Goal: Information Seeking & Learning: Learn about a topic

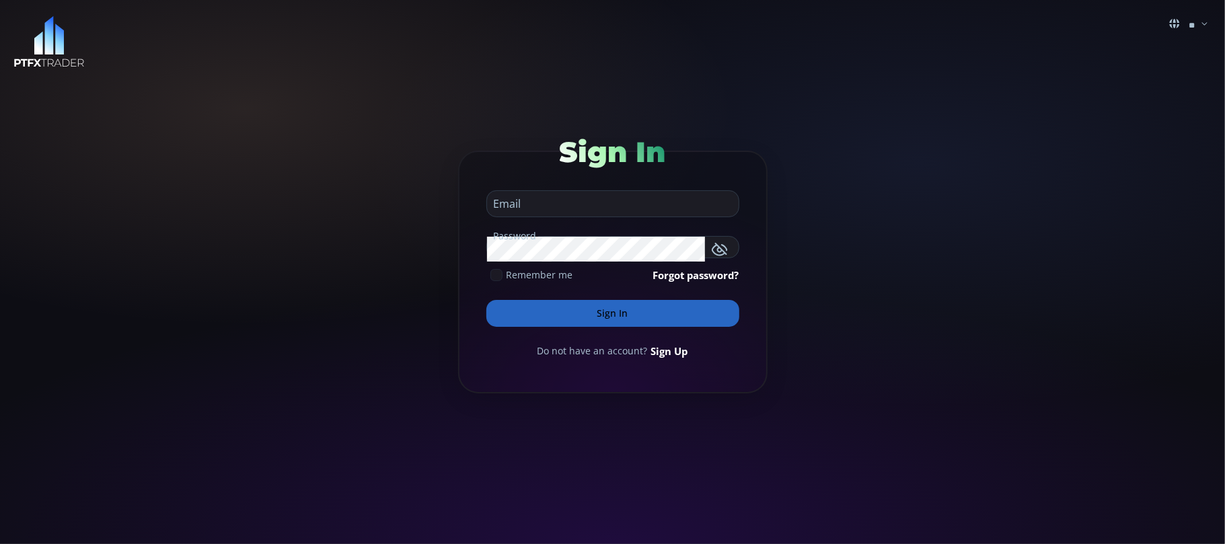
type input "**********"
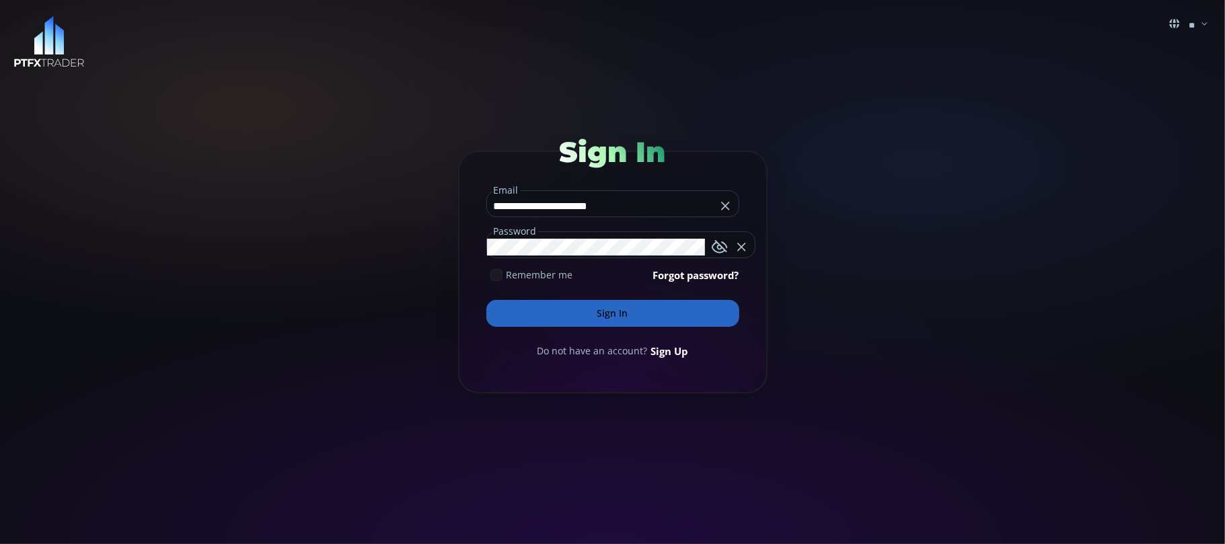
click at [659, 208] on input "**********" at bounding box center [601, 206] width 229 height 22
click at [610, 305] on button "Sign In" at bounding box center [612, 313] width 253 height 27
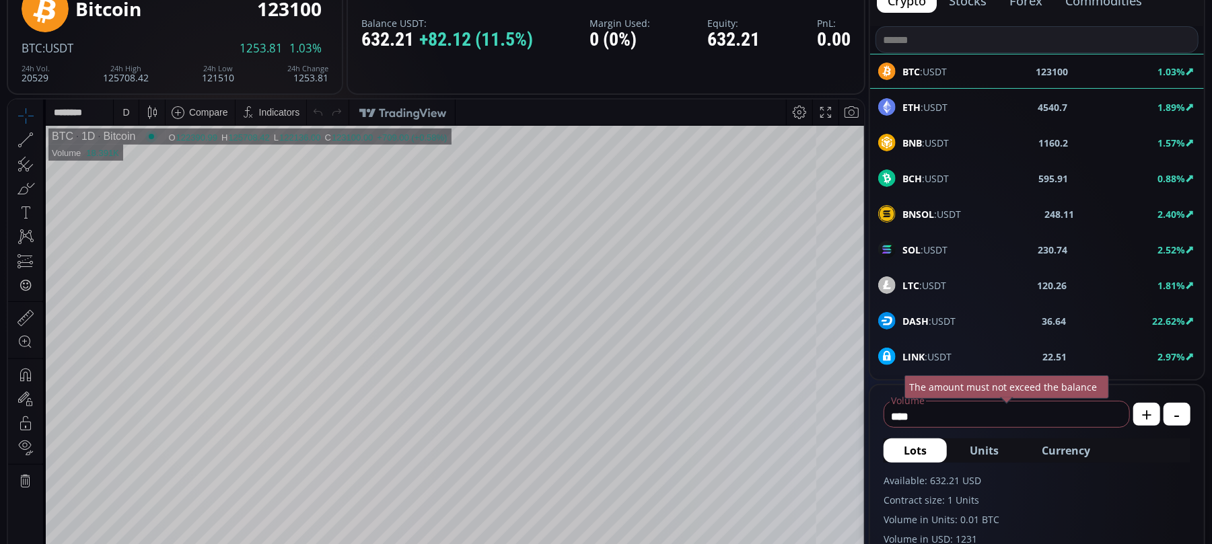
scroll to position [89, 0]
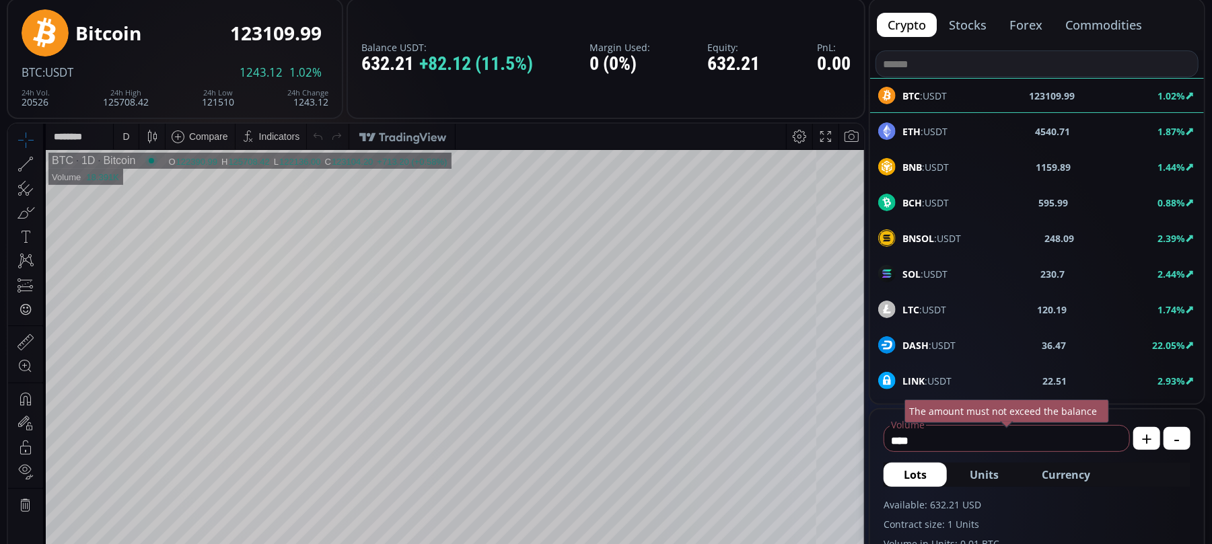
click at [970, 168] on div "BNB :USDT 1159.89 1.44%" at bounding box center [1037, 166] width 318 height 17
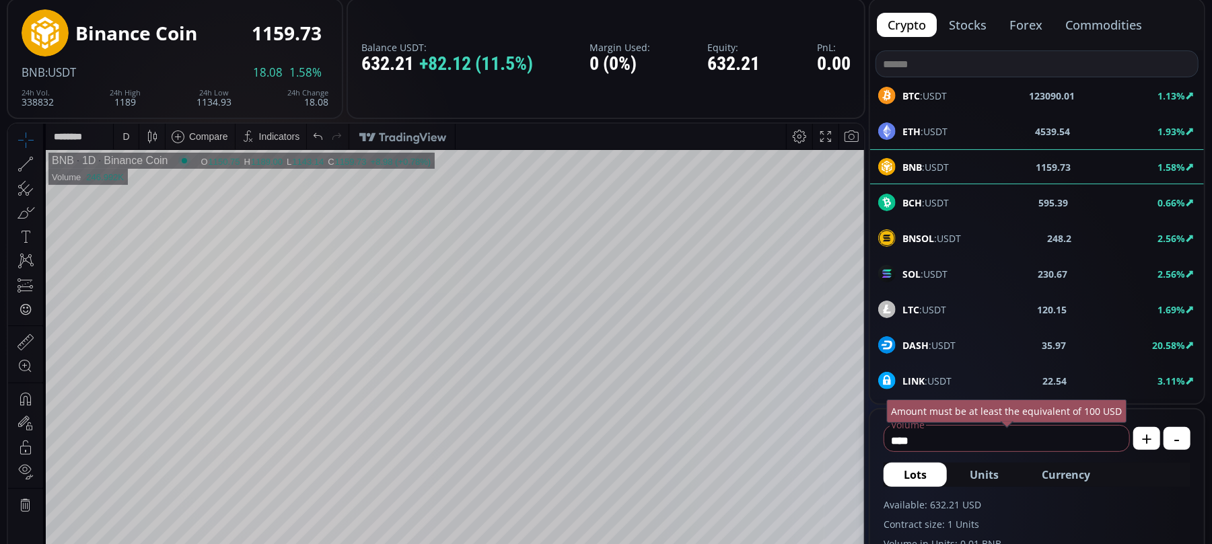
click at [128, 139] on div "D" at bounding box center [125, 136] width 7 height 11
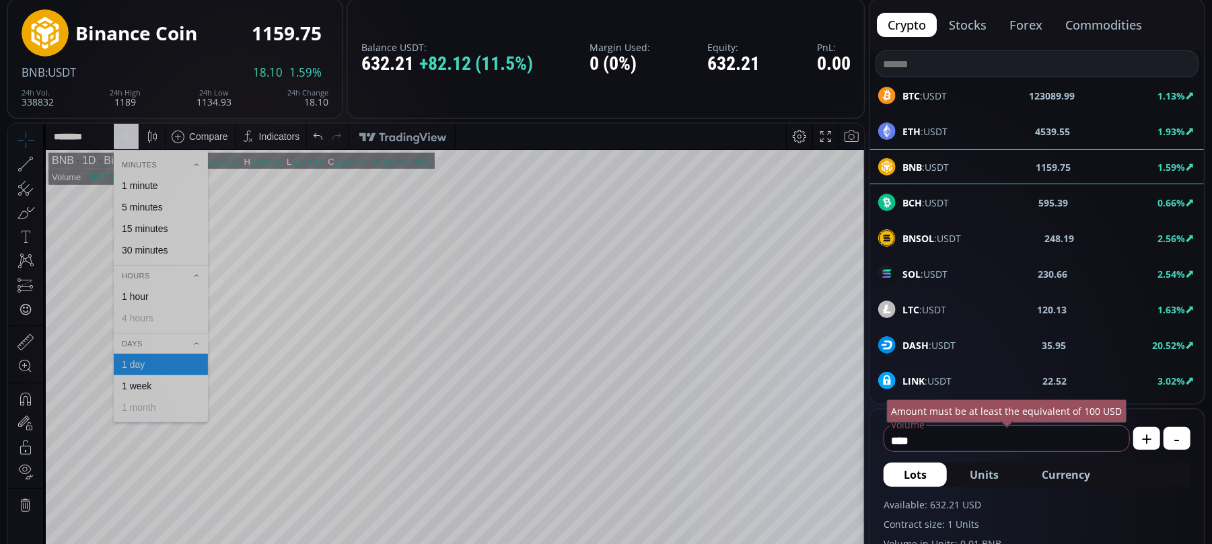
click at [150, 302] on div "1 hour" at bounding box center [161, 296] width 94 height 22
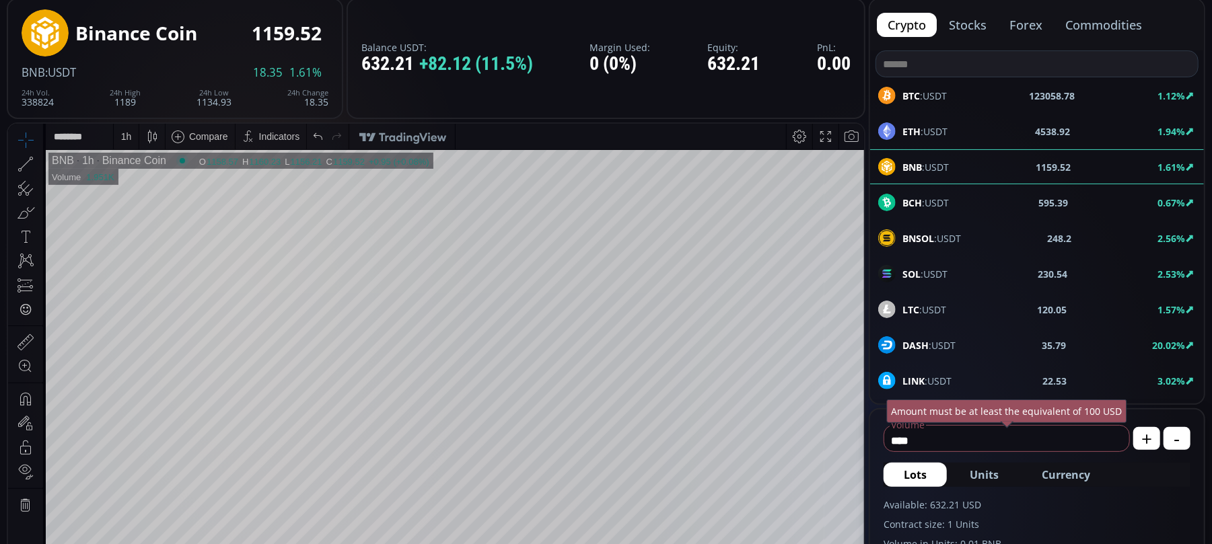
click at [129, 139] on div "1 h" at bounding box center [126, 136] width 11 height 11
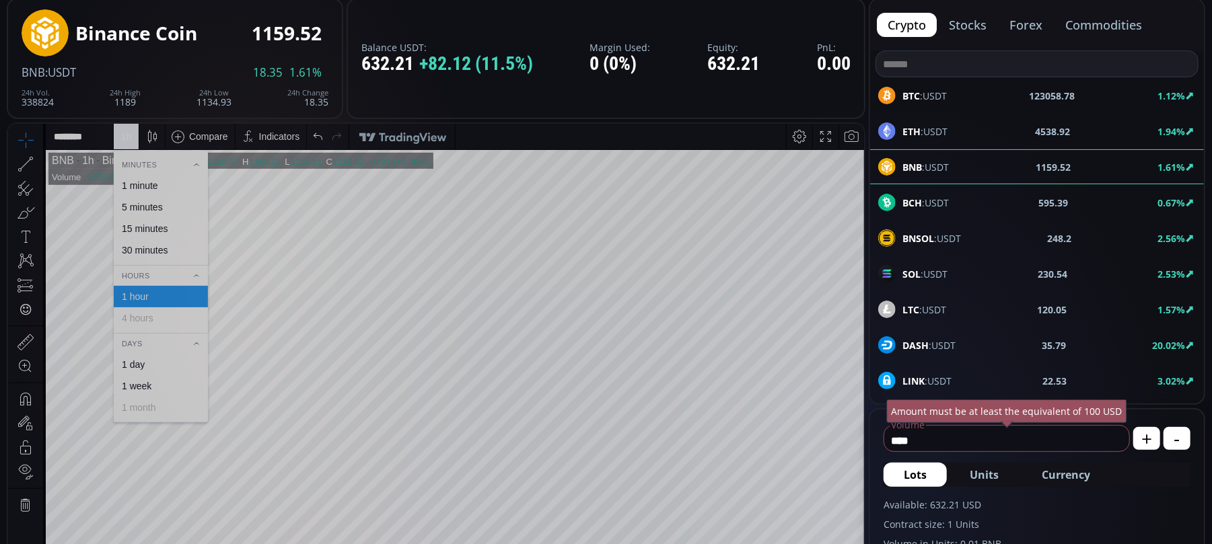
click at [139, 252] on div "30 minutes" at bounding box center [145, 249] width 46 height 11
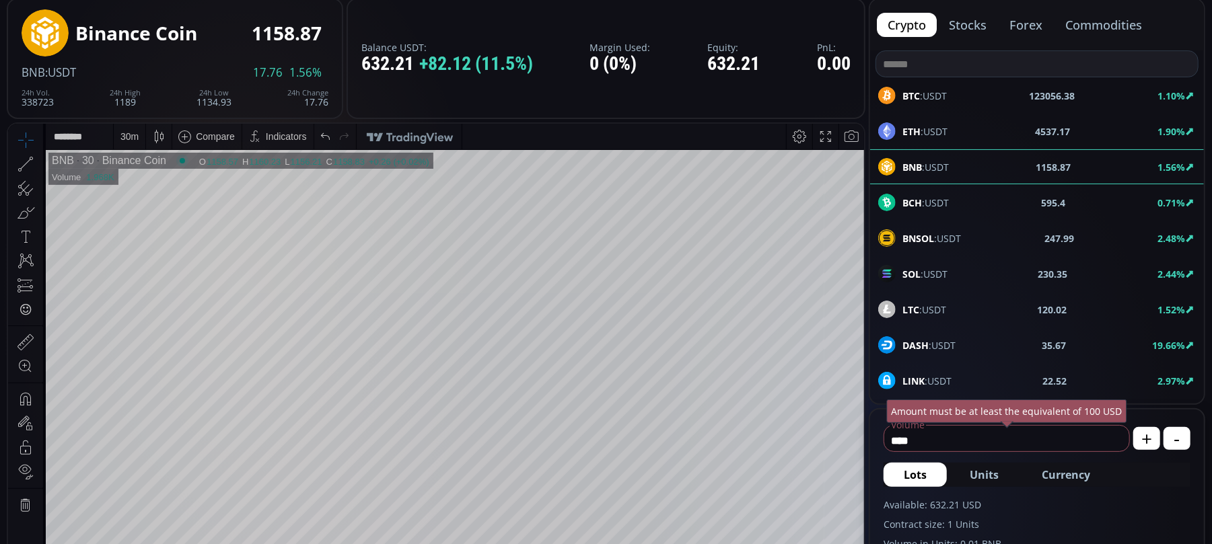
click at [131, 129] on div "30 m" at bounding box center [129, 136] width 18 height 26
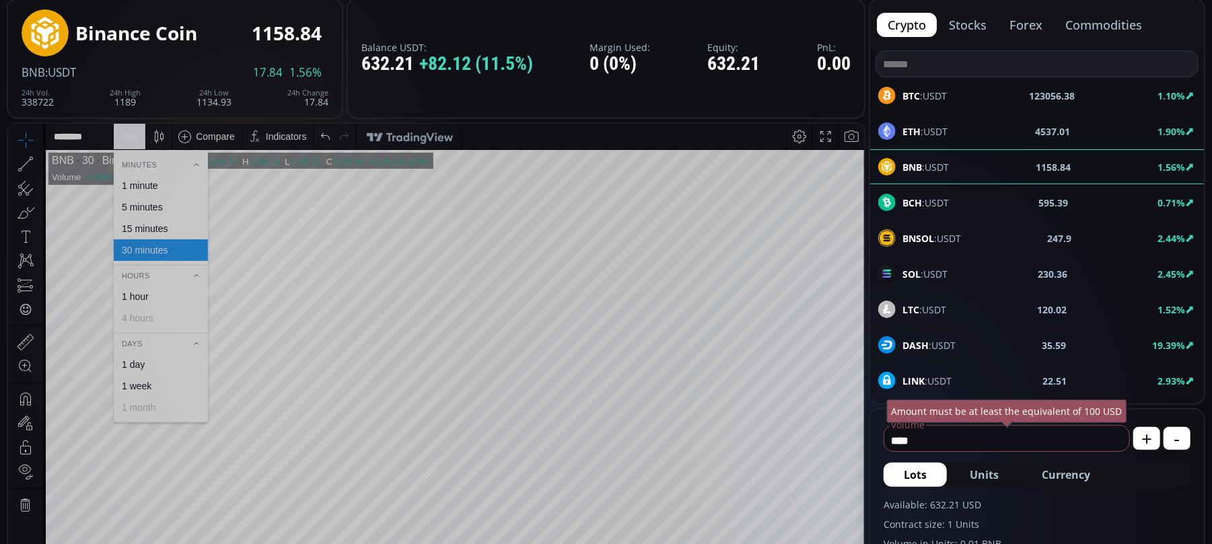
click at [137, 229] on div "15 minutes" at bounding box center [145, 228] width 46 height 11
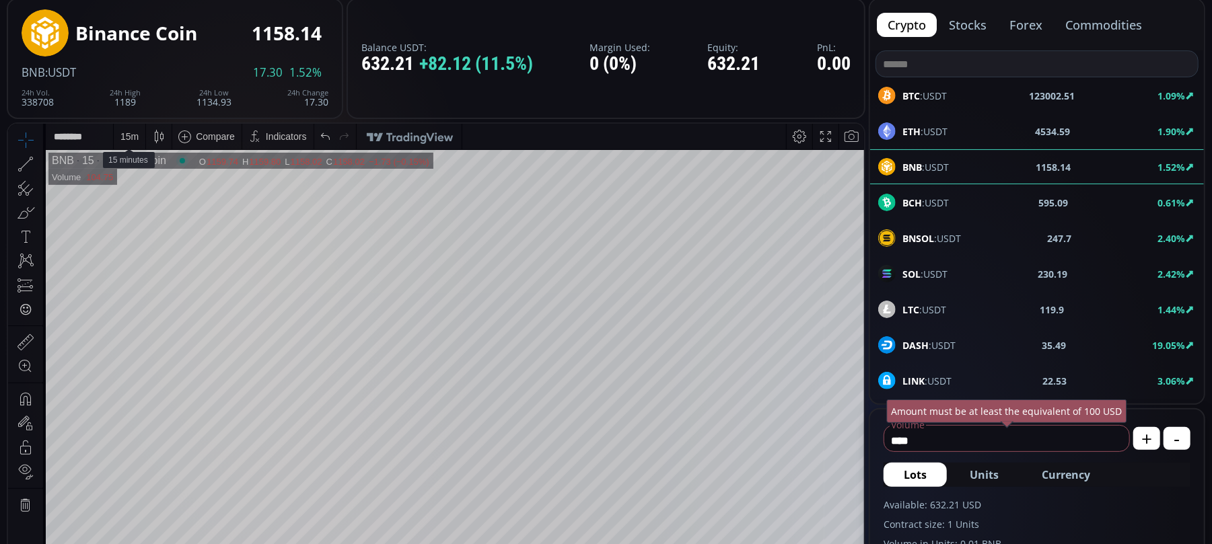
click at [127, 133] on div "15 m" at bounding box center [129, 136] width 18 height 11
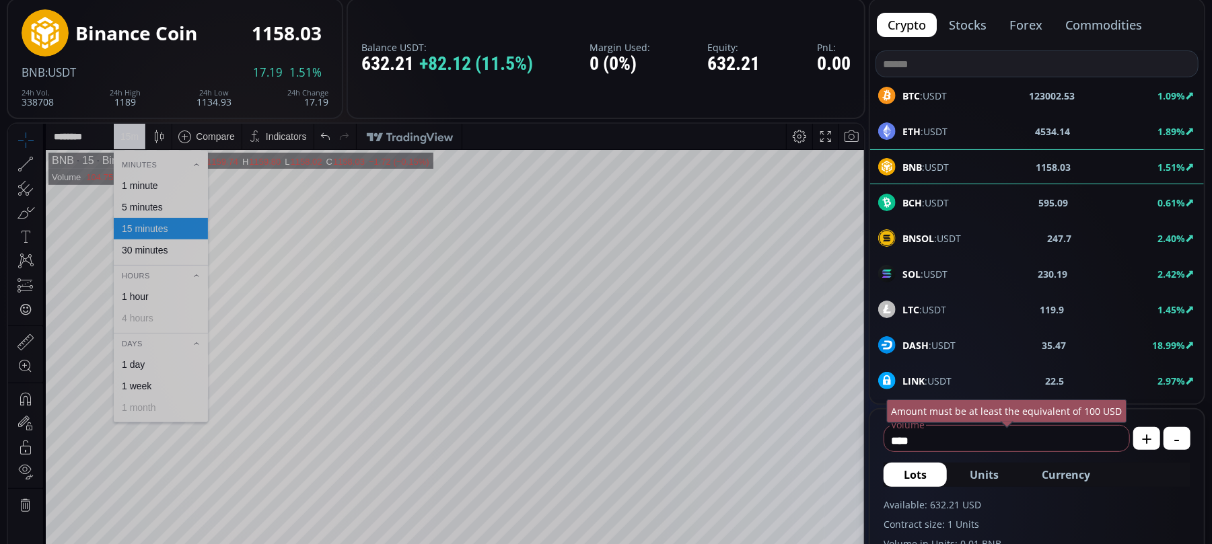
click at [139, 205] on div "5 minutes" at bounding box center [142, 206] width 41 height 11
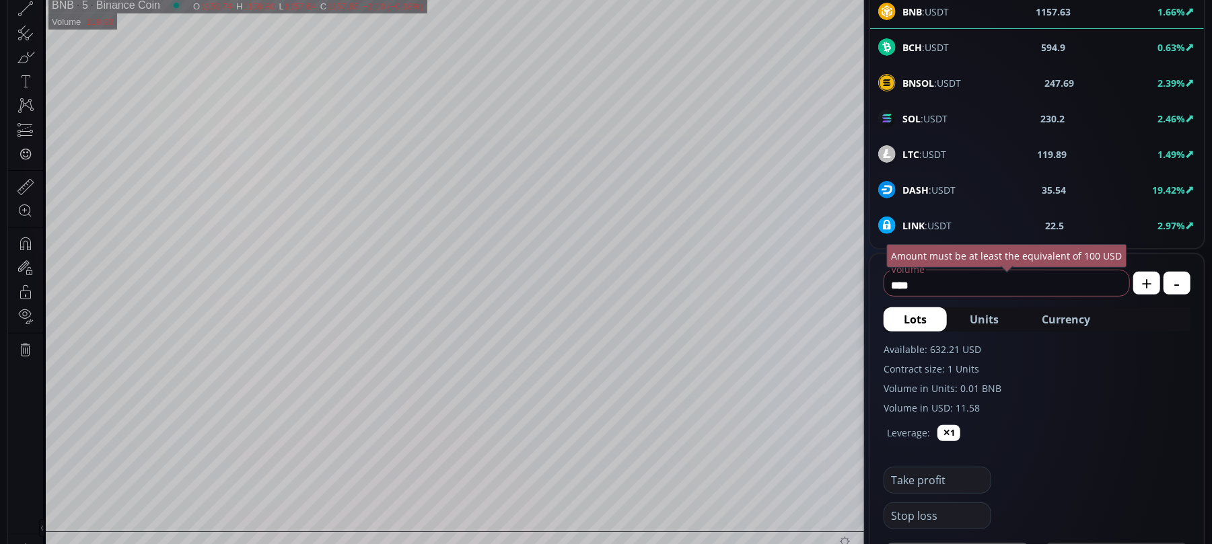
scroll to position [179, 0]
